Goal: Use online tool/utility: Utilize a website feature to perform a specific function

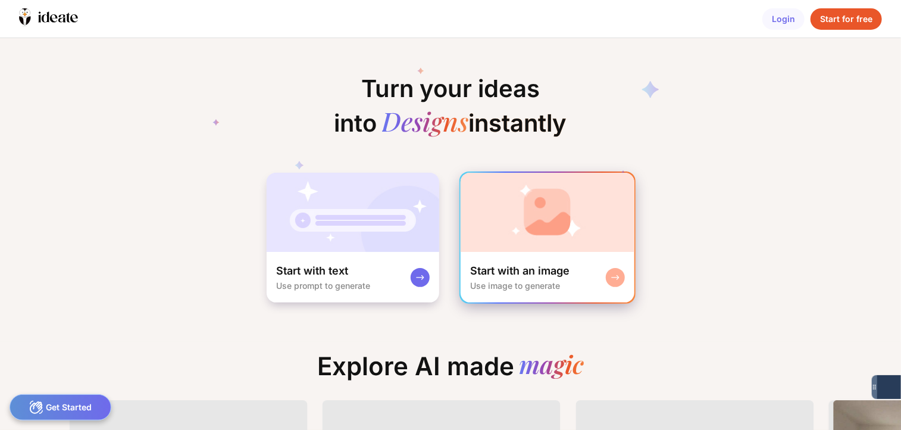
click at [569, 242] on img at bounding box center [548, 212] width 174 height 79
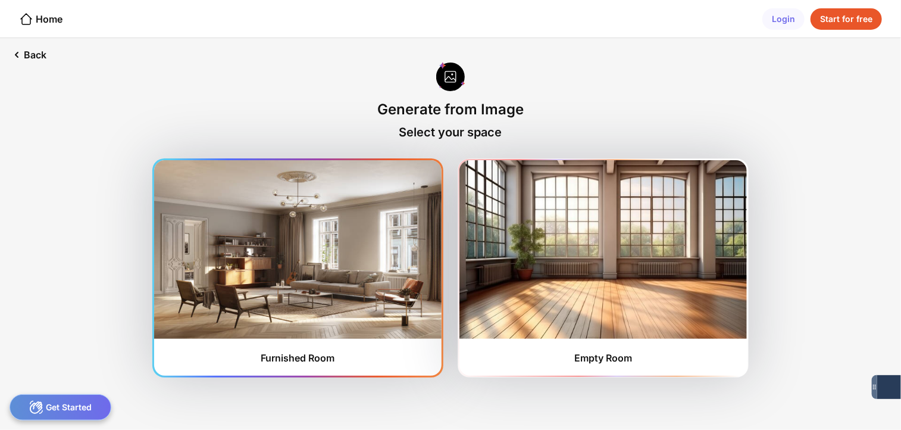
click at [322, 305] on img at bounding box center [297, 249] width 287 height 178
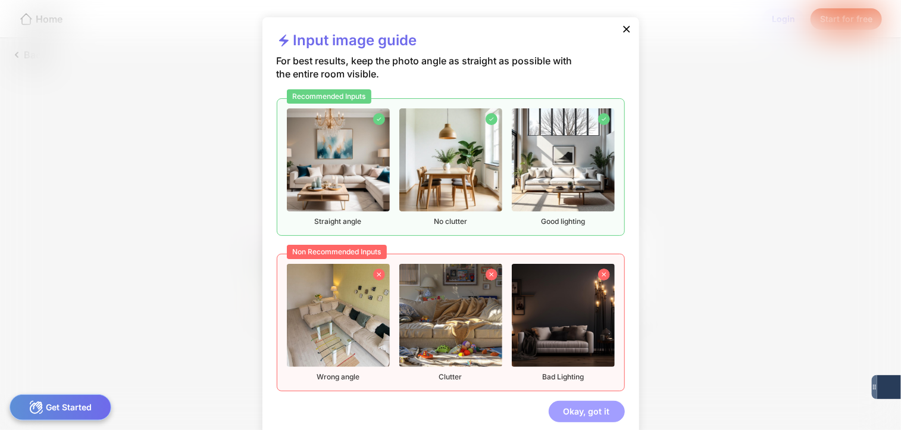
click at [590, 412] on div "Okay, got it" at bounding box center [587, 410] width 76 height 21
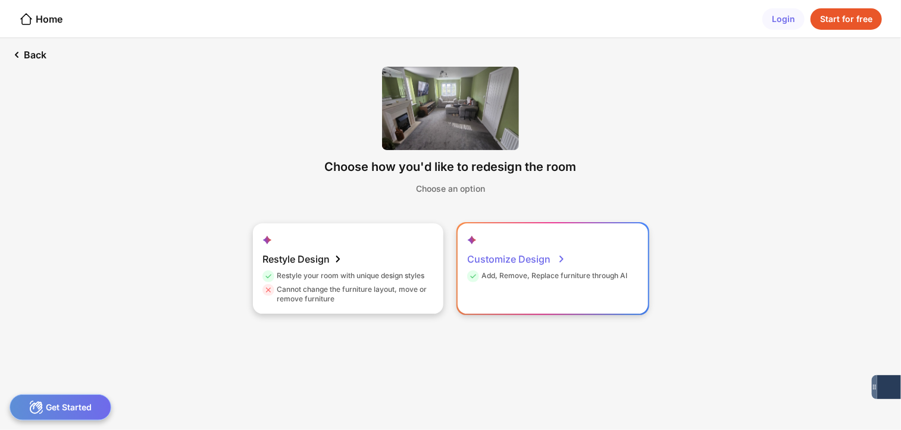
click at [497, 287] on div "Customize Design Add, Remove, Replace furniture through AI" at bounding box center [553, 268] width 190 height 90
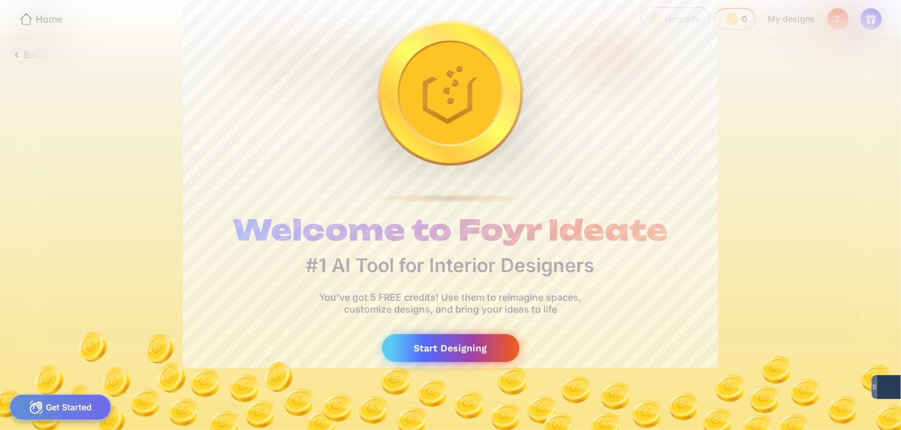
click at [454, 346] on div "Start Designing" at bounding box center [450, 348] width 137 height 28
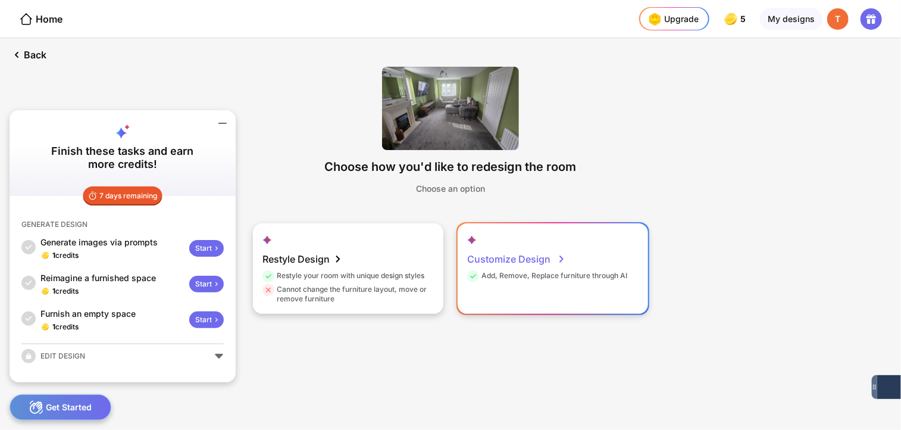
click at [528, 266] on div "Customize Design" at bounding box center [516, 259] width 99 height 24
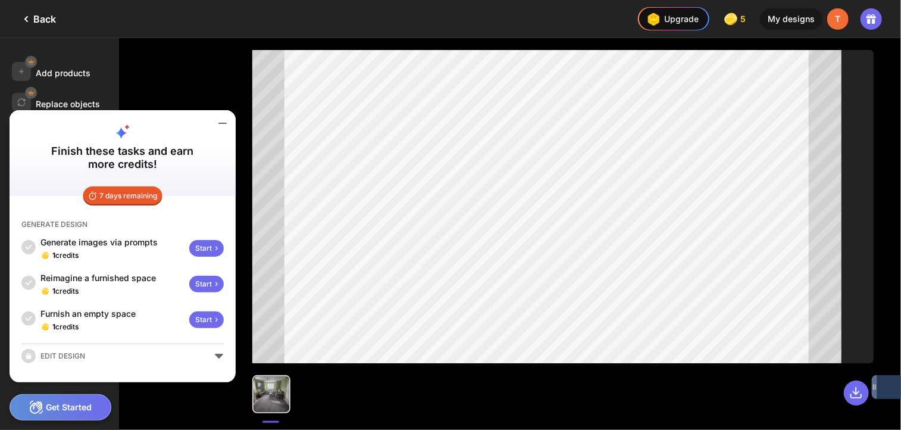
click at [220, 120] on icon at bounding box center [222, 123] width 14 height 14
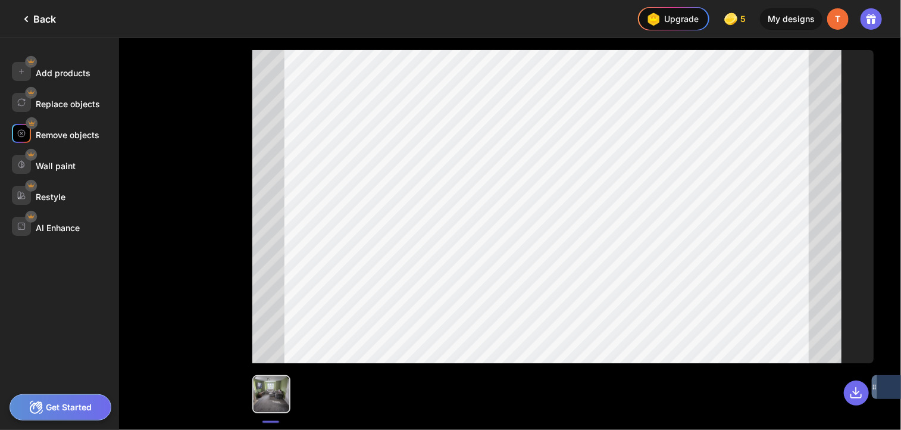
click at [49, 131] on div "Remove objects" at bounding box center [68, 135] width 64 height 10
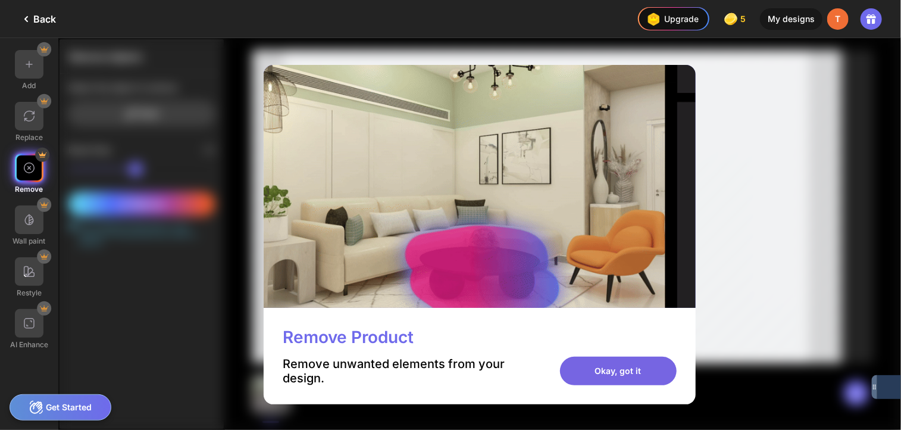
click at [613, 369] on div "Okay, got it" at bounding box center [618, 370] width 117 height 29
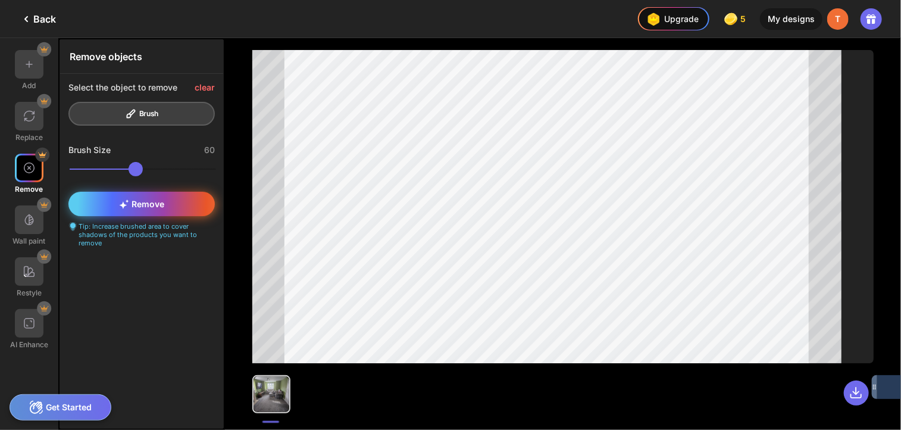
click at [126, 203] on icon at bounding box center [124, 204] width 10 height 10
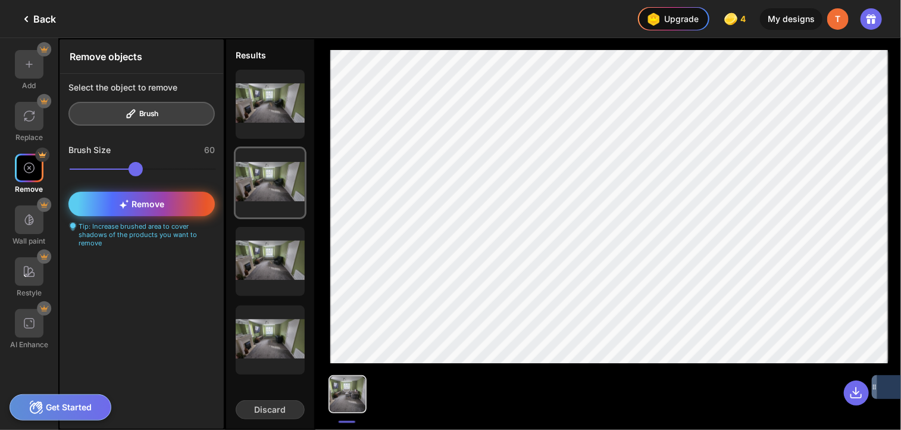
click at [156, 206] on span "Remove" at bounding box center [141, 204] width 45 height 10
click at [150, 208] on div "Remove" at bounding box center [141, 204] width 146 height 24
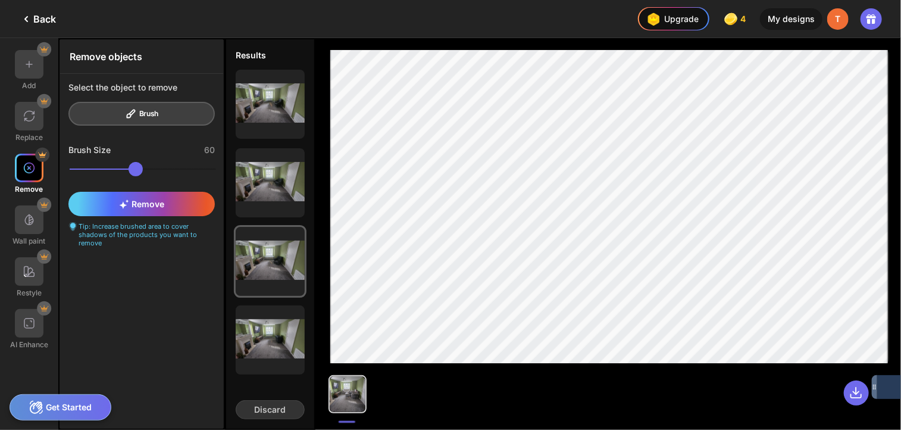
click at [30, 167] on img at bounding box center [29, 168] width 12 height 12
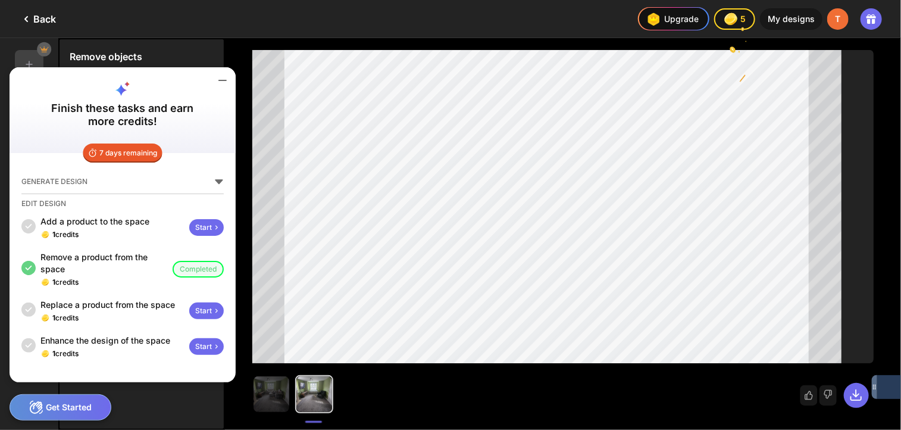
click at [224, 82] on icon at bounding box center [222, 80] width 14 height 14
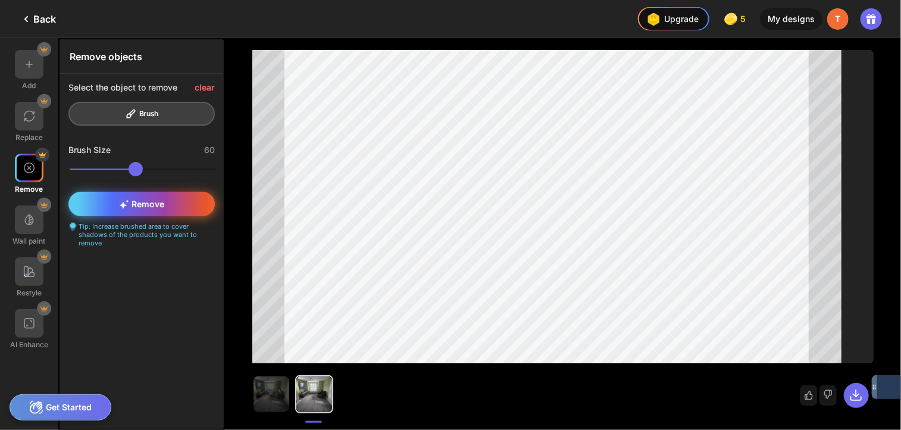
click at [157, 194] on div "Remove" at bounding box center [141, 204] width 146 height 24
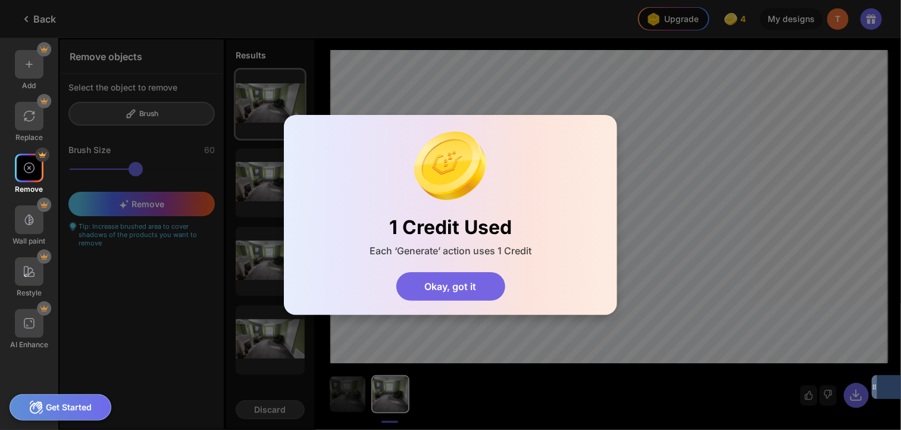
click at [465, 292] on div "Okay, got it" at bounding box center [450, 286] width 109 height 29
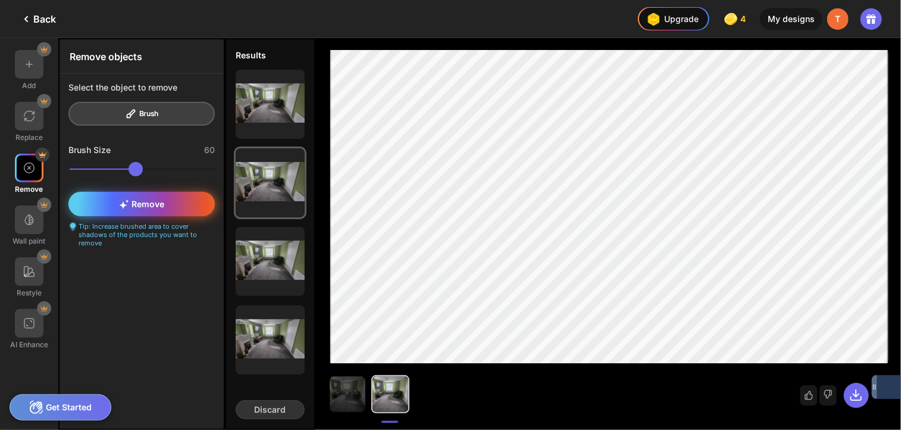
click at [159, 202] on span "Remove" at bounding box center [141, 204] width 45 height 10
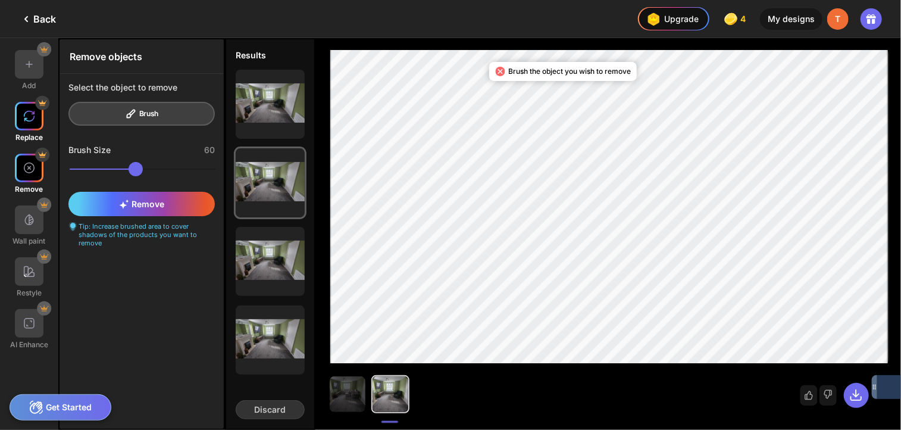
click at [20, 127] on div at bounding box center [29, 116] width 29 height 29
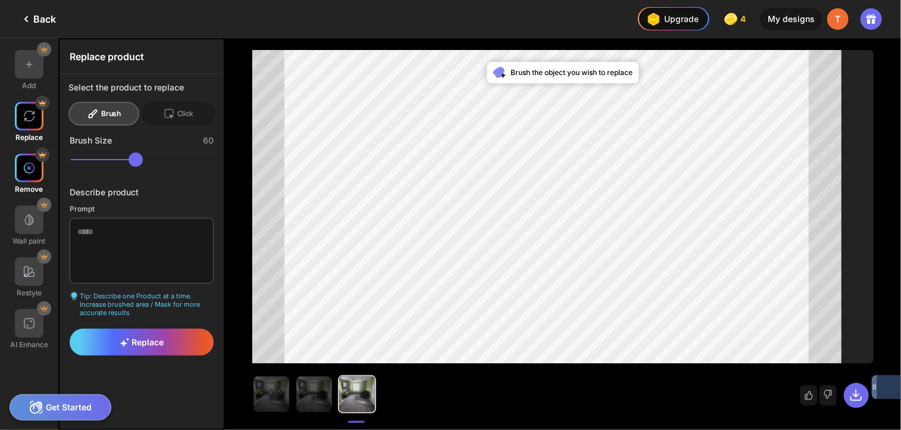
click at [31, 163] on img at bounding box center [29, 168] width 12 height 12
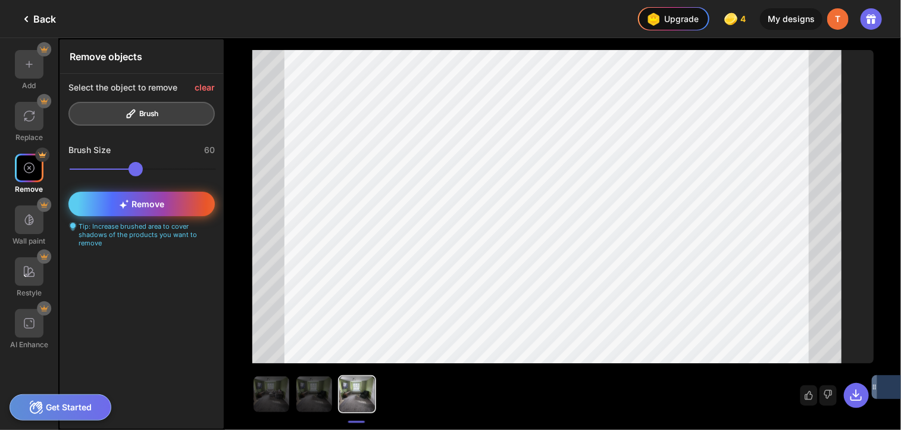
click at [120, 210] on div "Remove" at bounding box center [141, 204] width 146 height 24
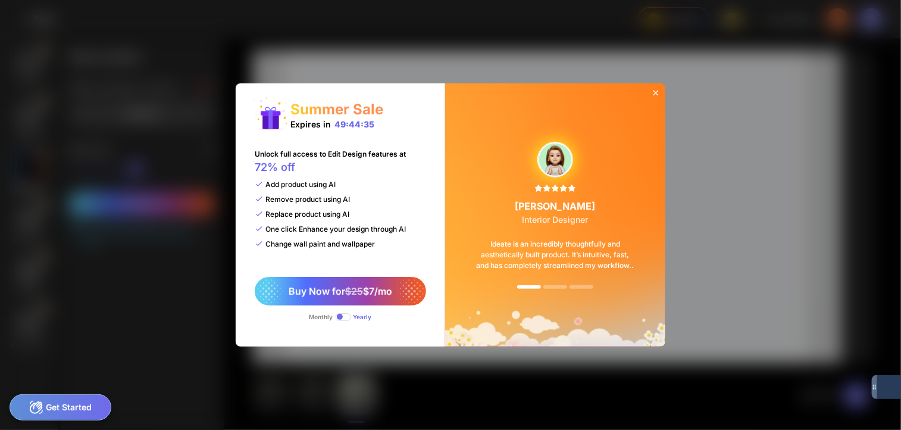
click at [650, 90] on div at bounding box center [655, 93] width 19 height 21
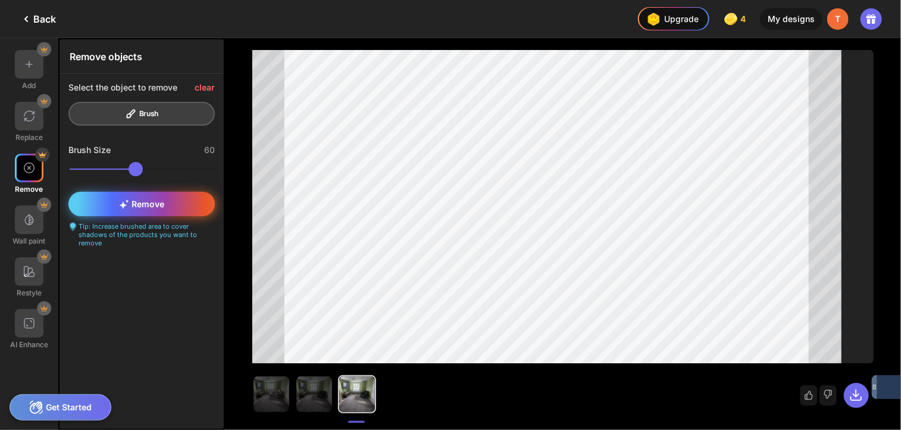
click at [145, 208] on div "Remove" at bounding box center [141, 204] width 146 height 24
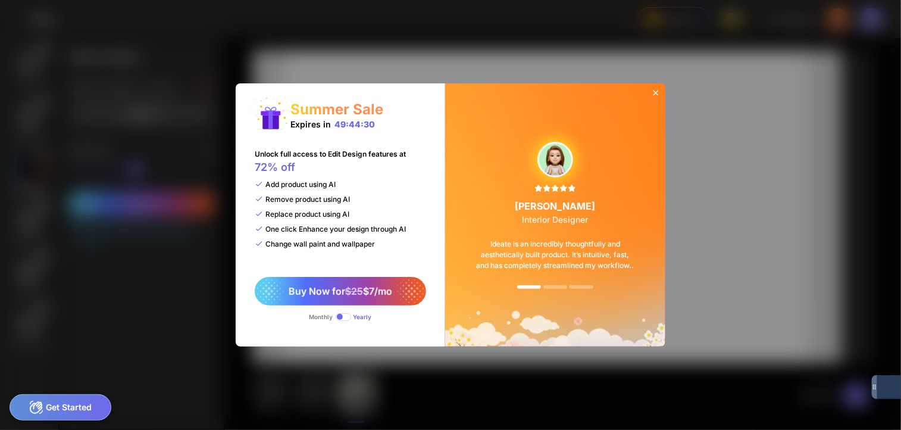
click at [653, 92] on icon at bounding box center [656, 93] width 10 height 10
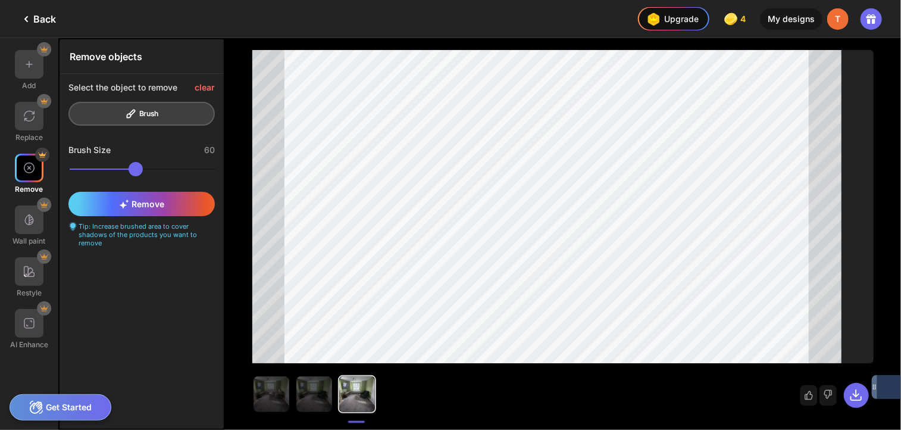
click at [865, 18] on icon at bounding box center [871, 19] width 14 height 14
click at [663, 26] on img at bounding box center [653, 19] width 19 height 19
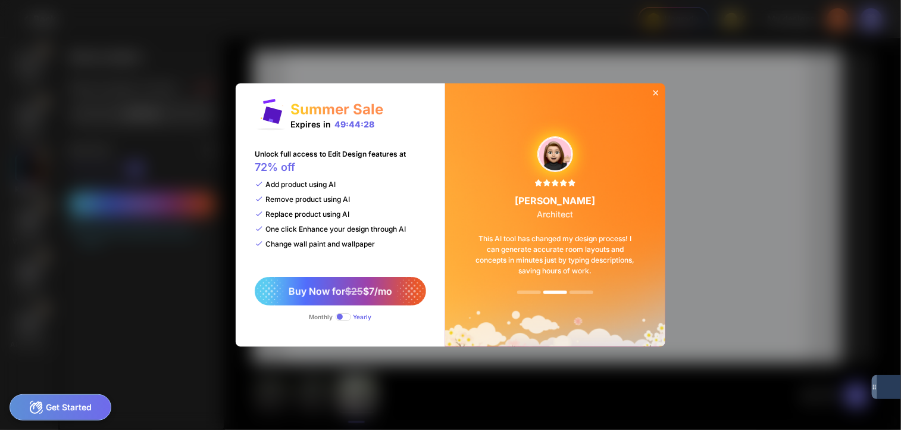
click at [550, 34] on div "Summer Sale Expires in 49:44:28 Unlock full access to Edit Design features at 7…" at bounding box center [450, 215] width 901 height 430
